Goal: Task Accomplishment & Management: Use online tool/utility

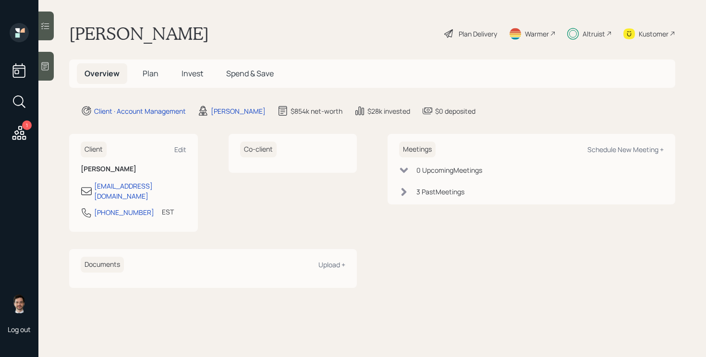
click at [153, 77] on span "Plan" at bounding box center [151, 73] width 16 height 11
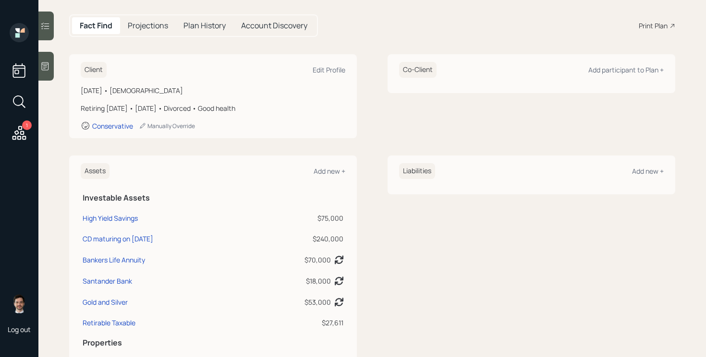
scroll to position [92, 0]
